Goal: Task Accomplishment & Management: Manage account settings

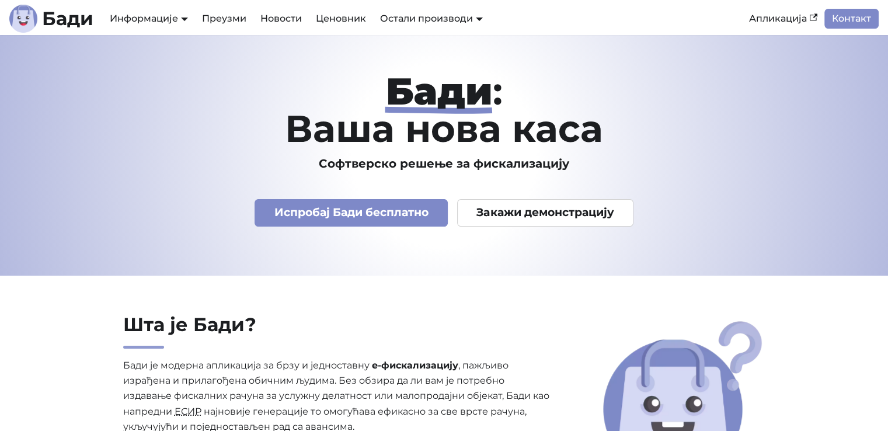
click at [348, 20] on link "Ценовник" at bounding box center [341, 19] width 64 height 20
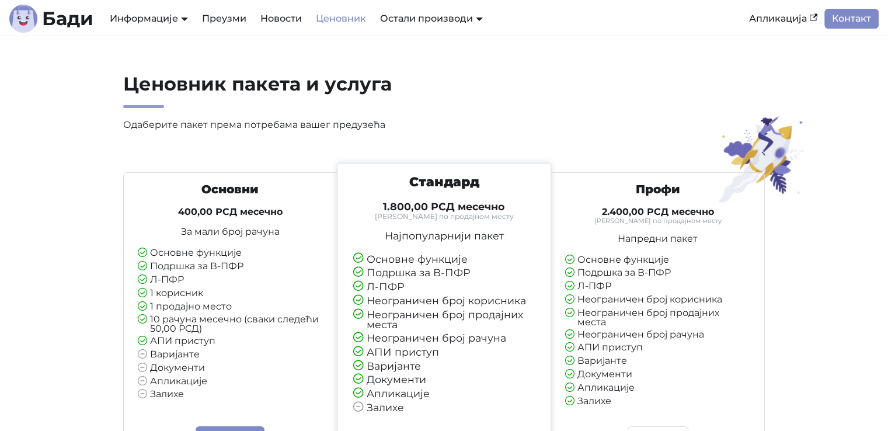
click at [766, 15] on link "Апликација" at bounding box center [783, 19] width 82 height 20
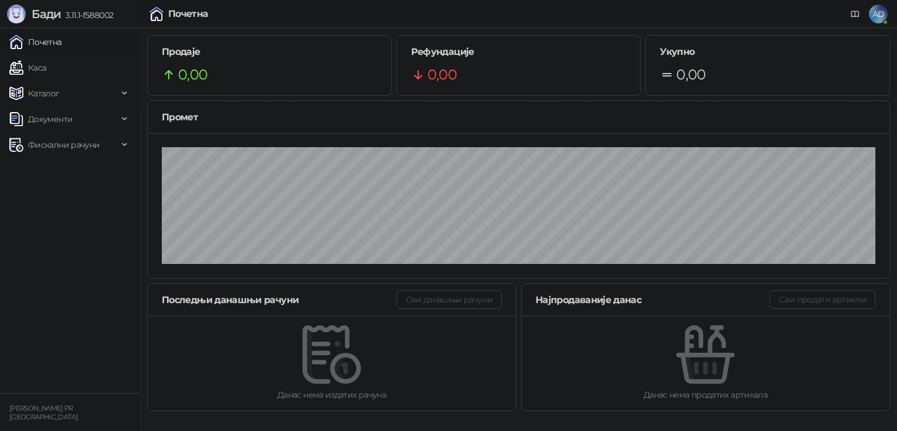
click at [51, 93] on span "Каталог" at bounding box center [44, 93] width 32 height 23
click at [69, 88] on span "Каталог" at bounding box center [63, 93] width 109 height 23
click at [876, 12] on span "AD" at bounding box center [878, 14] width 19 height 19
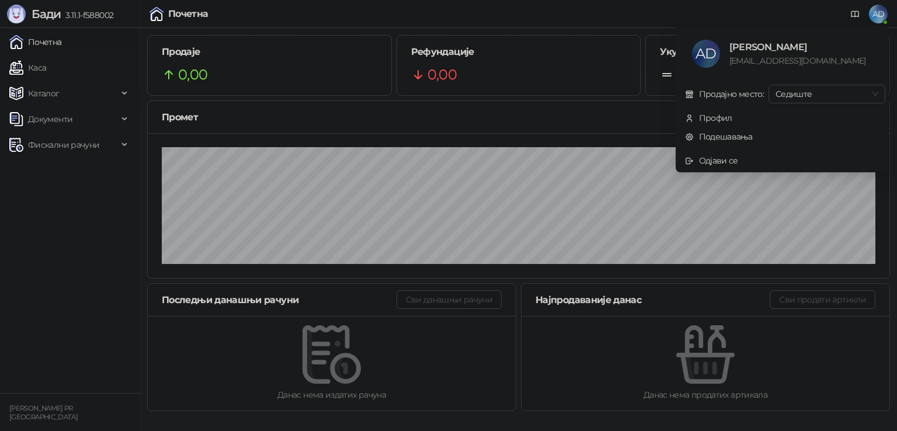
click at [882, 8] on span "AD" at bounding box center [878, 14] width 19 height 19
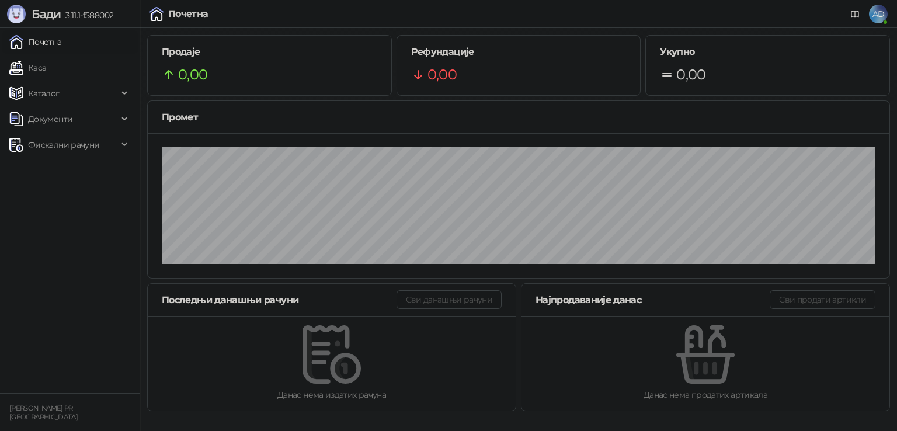
click at [28, 65] on link "Каса" at bounding box center [27, 67] width 37 height 23
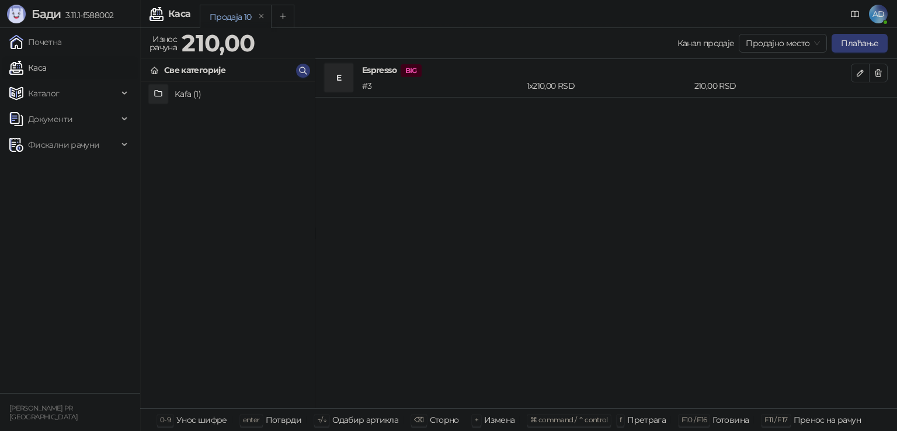
click at [857, 76] on icon "button" at bounding box center [859, 72] width 9 height 9
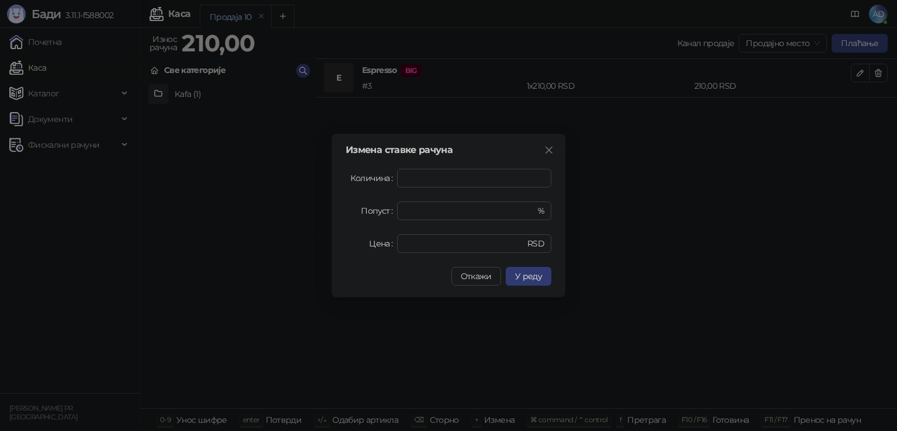
click at [551, 148] on icon "close" at bounding box center [548, 149] width 9 height 9
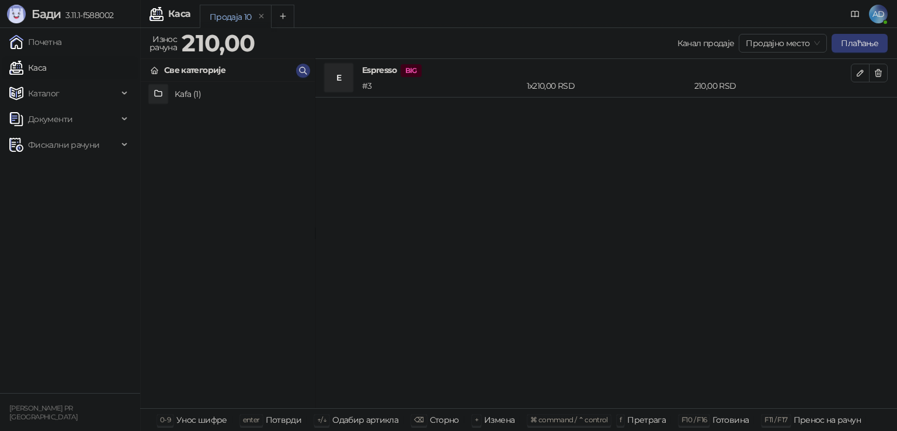
click at [353, 79] on div "E Espresso BIG # 3 1 x 210,00 RSD 210,00 RSD" at bounding box center [588, 78] width 526 height 29
click at [881, 73] on icon "button" at bounding box center [878, 72] width 6 height 7
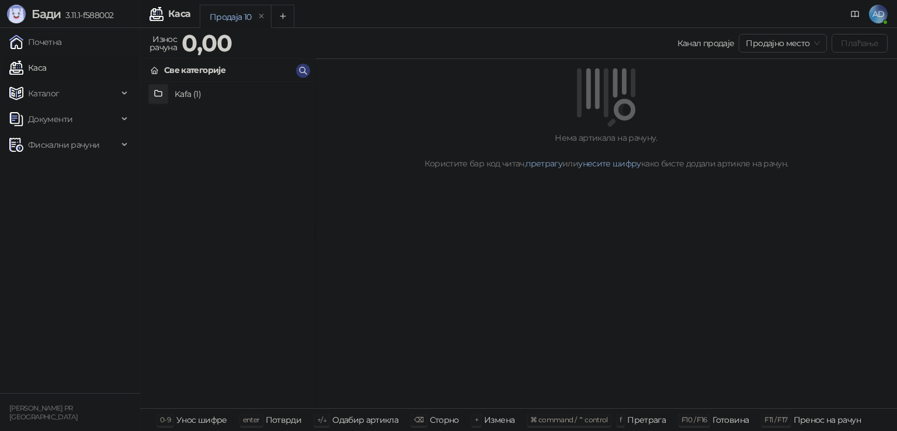
click at [173, 92] on div "Kafa (1)" at bounding box center [227, 94] width 155 height 19
click at [194, 94] on h4 "Espresso" at bounding box center [240, 94] width 131 height 19
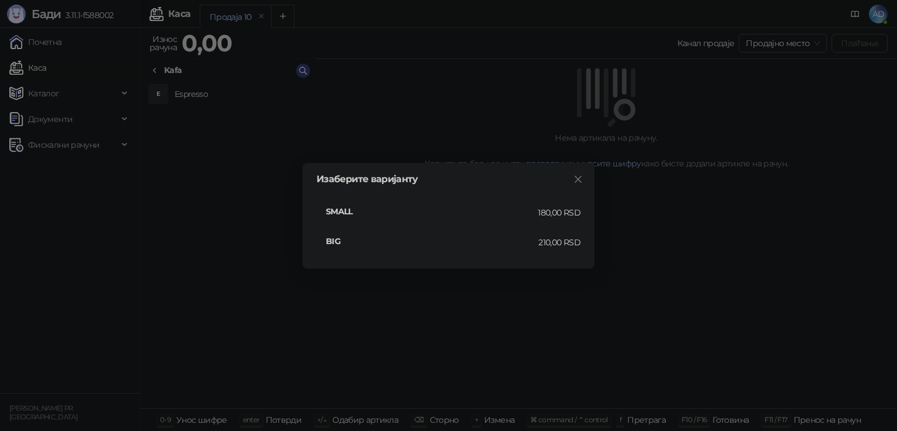
click at [329, 244] on h4 "BIG" at bounding box center [432, 241] width 213 height 13
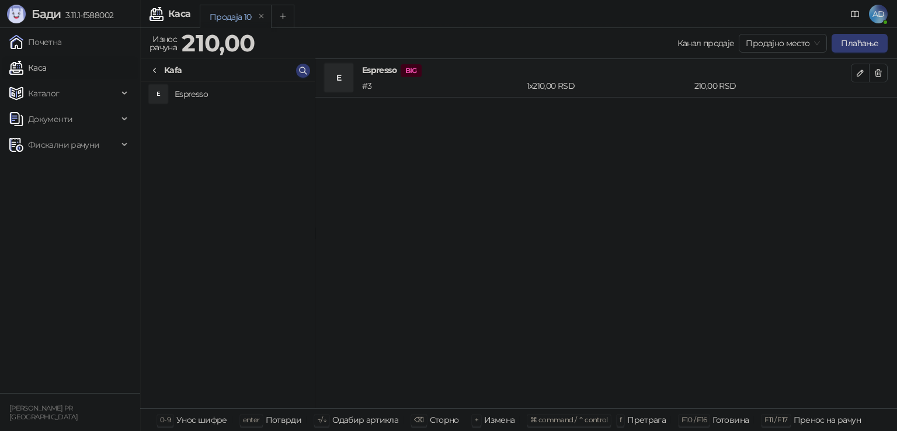
click at [784, 46] on span "Продајно место" at bounding box center [783, 43] width 74 height 18
click at [850, 33] on div "Канал продаје Продајно место Плаћање" at bounding box center [573, 43] width 633 height 23
click at [788, 35] on span "Продајно место" at bounding box center [783, 43] width 74 height 18
click at [770, 82] on div "Wolt" at bounding box center [783, 85] width 69 height 13
click at [799, 55] on div "Износ рачуна 210,00 Канал продаје Wolt Плаћање" at bounding box center [518, 45] width 757 height 27
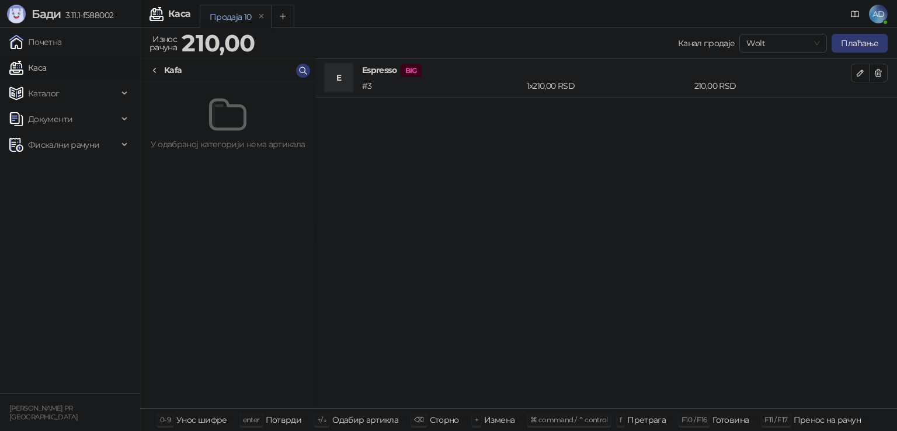
click at [789, 45] on span "Wolt" at bounding box center [783, 43] width 74 height 18
click at [782, 69] on div "Продајно место" at bounding box center [783, 66] width 69 height 13
click at [287, 19] on button "Add tab" at bounding box center [282, 16] width 23 height 23
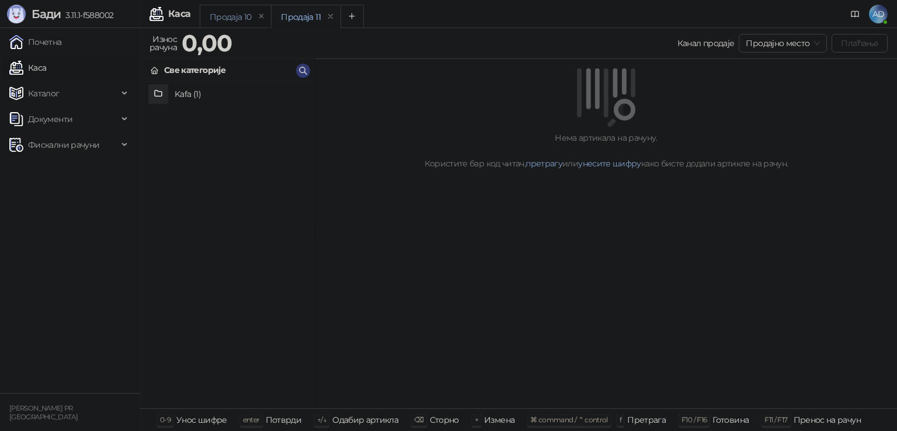
click at [227, 17] on div "Продаја 10" at bounding box center [231, 17] width 42 height 13
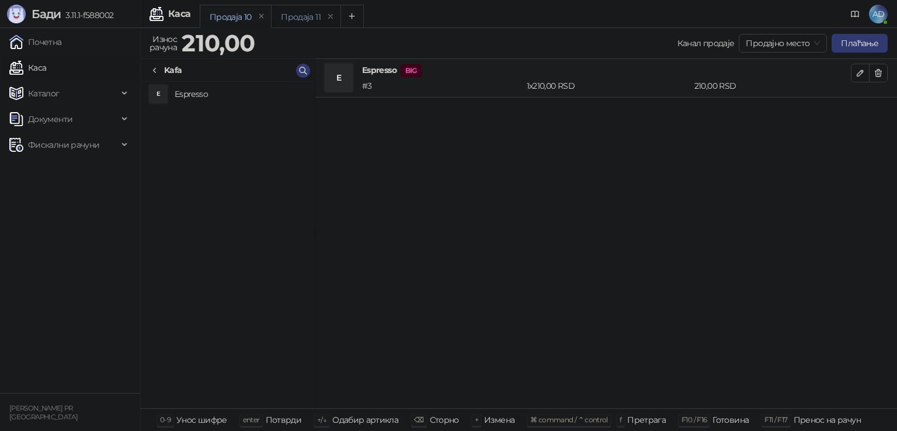
click at [300, 14] on div "Продаја 11" at bounding box center [301, 17] width 40 height 13
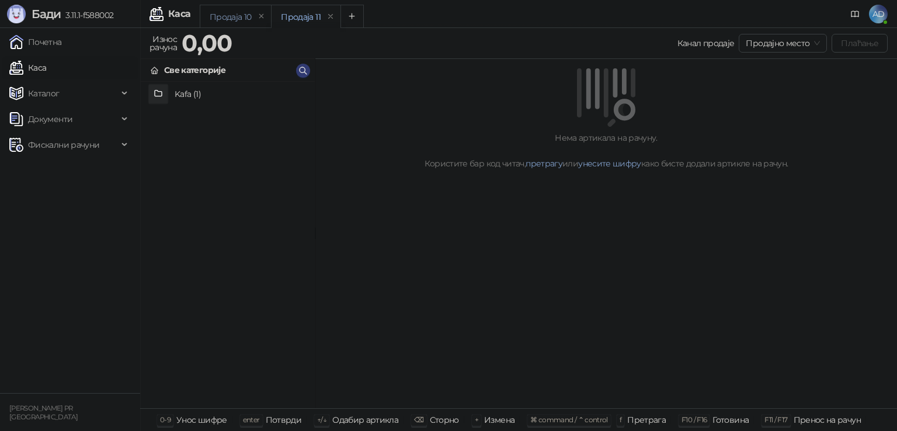
click at [231, 15] on div "Продаја 10" at bounding box center [231, 17] width 42 height 13
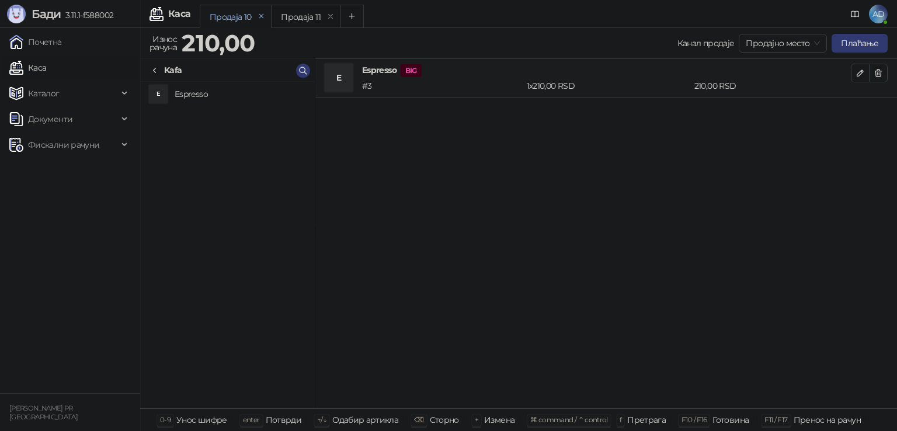
click at [258, 17] on icon "remove" at bounding box center [262, 16] width 8 height 8
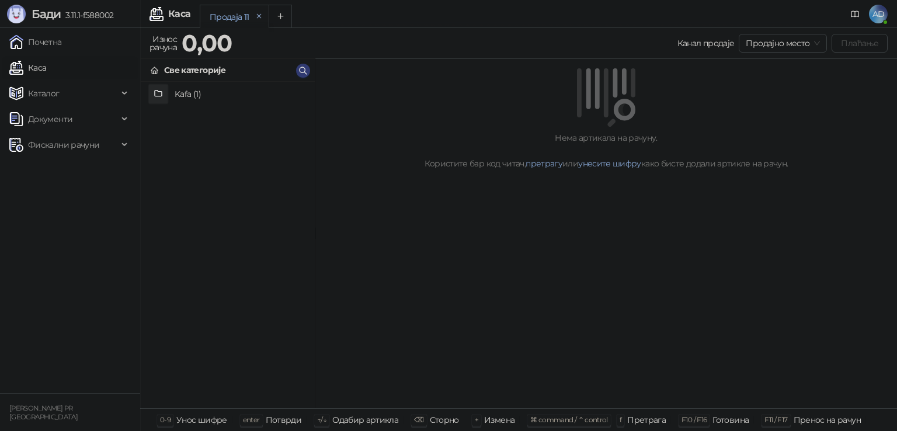
click at [259, 14] on icon "remove" at bounding box center [259, 16] width 8 height 8
click at [287, 15] on button "Add tab" at bounding box center [281, 16] width 23 height 23
click at [334, 89] on div at bounding box center [606, 97] width 554 height 58
click at [396, 190] on div "Нема артикала на рачуну. Користите бар код читач, претрагу или унесите шифру ка…" at bounding box center [606, 234] width 582 height 350
click at [210, 100] on h4 "Kafa (1)" at bounding box center [240, 94] width 131 height 19
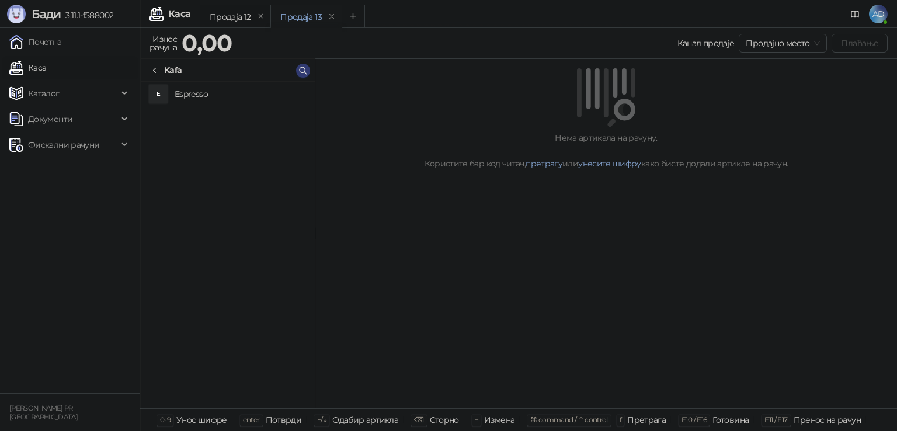
click at [219, 95] on h4 "Espresso" at bounding box center [240, 94] width 131 height 19
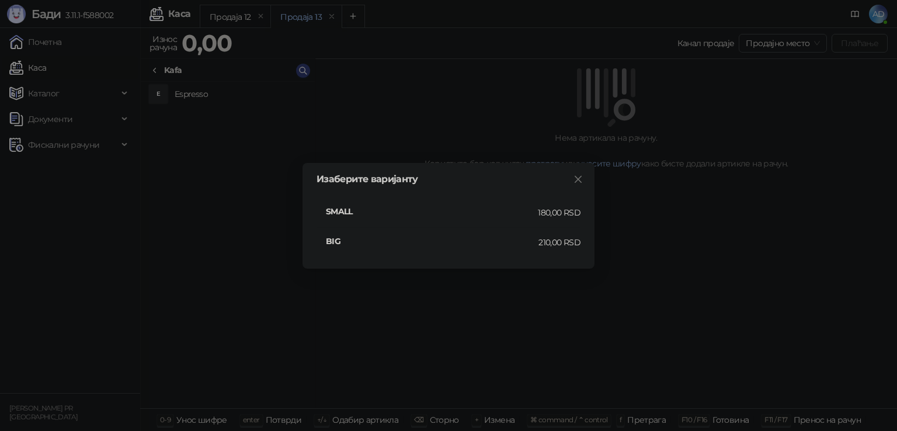
click at [583, 178] on span "Close" at bounding box center [578, 179] width 19 height 9
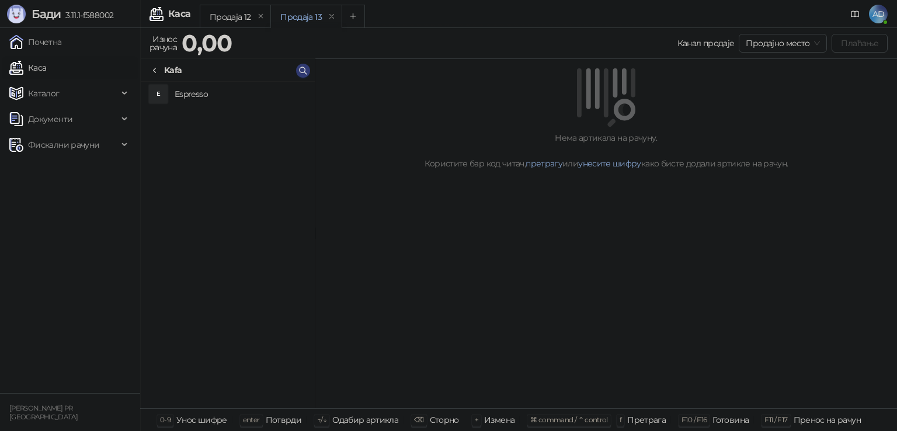
click at [53, 88] on span "Каталог" at bounding box center [44, 93] width 32 height 23
click at [63, 116] on link "Робне марке" at bounding box center [49, 118] width 71 height 23
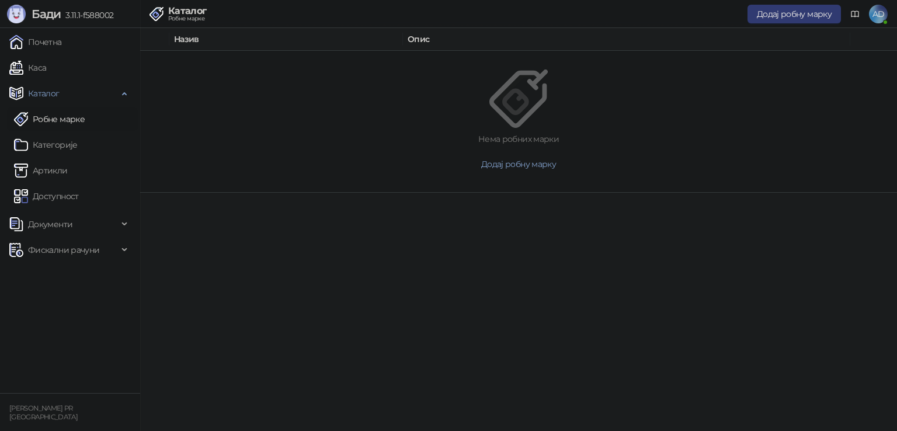
click at [58, 142] on link "Категорије" at bounding box center [46, 144] width 64 height 23
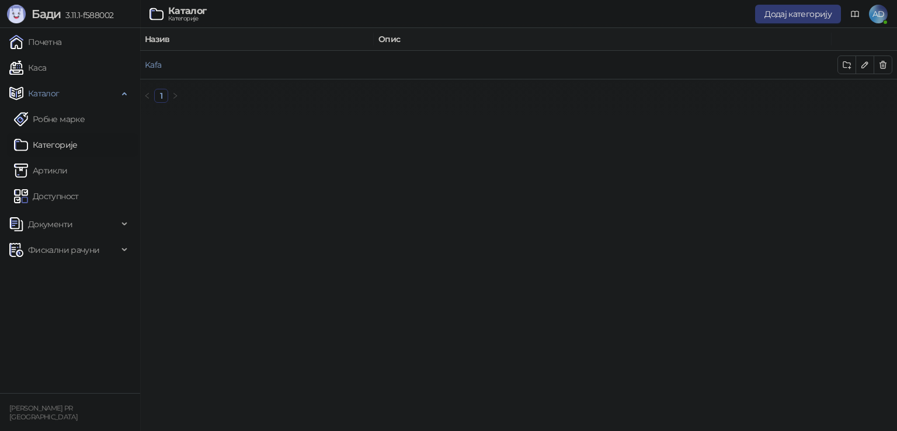
click at [72, 118] on link "Робне марке" at bounding box center [49, 118] width 71 height 23
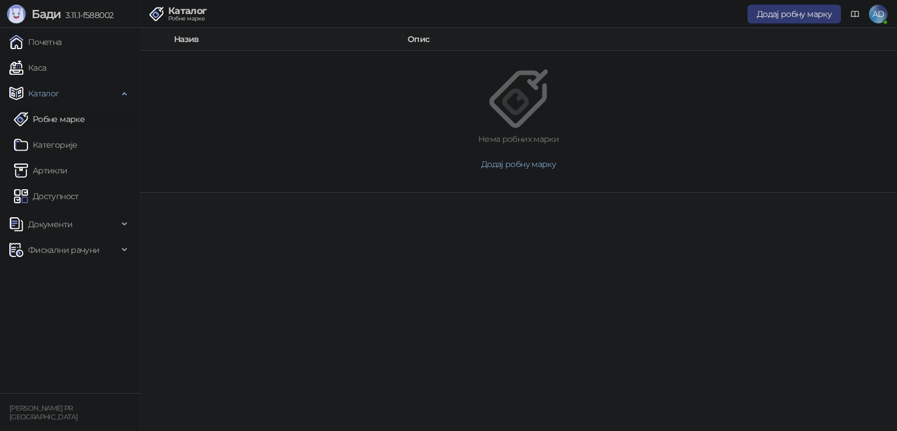
click at [47, 164] on link "Артикли" at bounding box center [41, 170] width 54 height 23
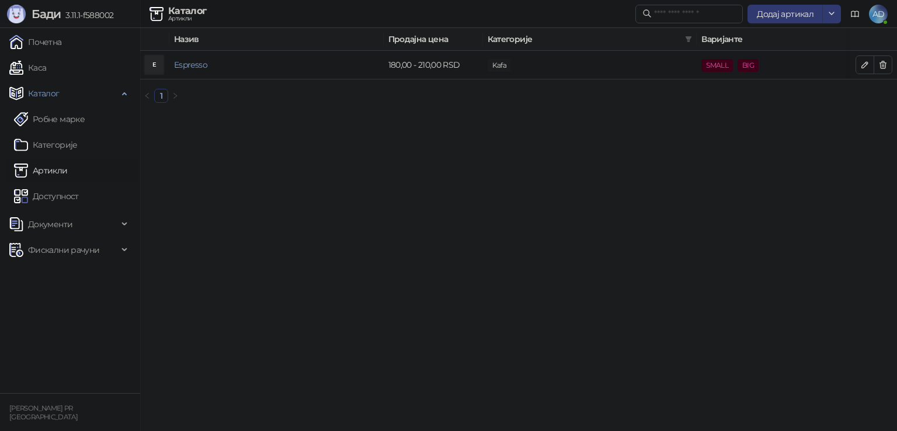
click at [197, 64] on link "Espresso" at bounding box center [190, 65] width 33 height 11
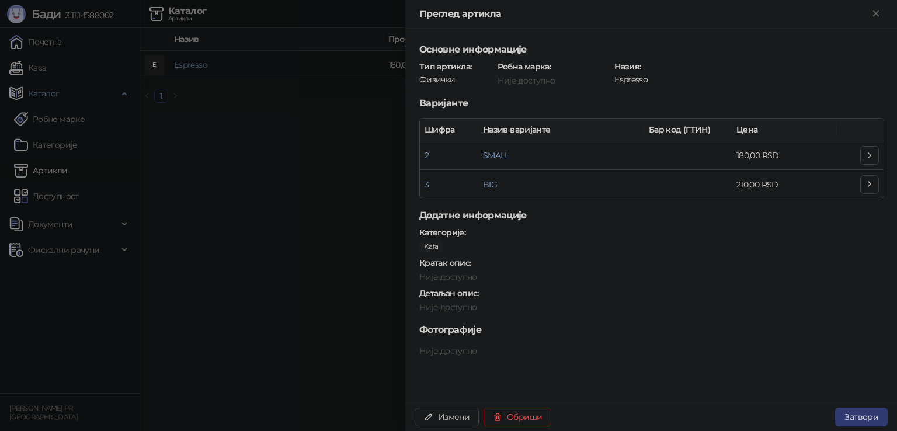
click at [446, 423] on button "Измени" at bounding box center [447, 417] width 64 height 19
